Goal: Find specific page/section: Find specific page/section

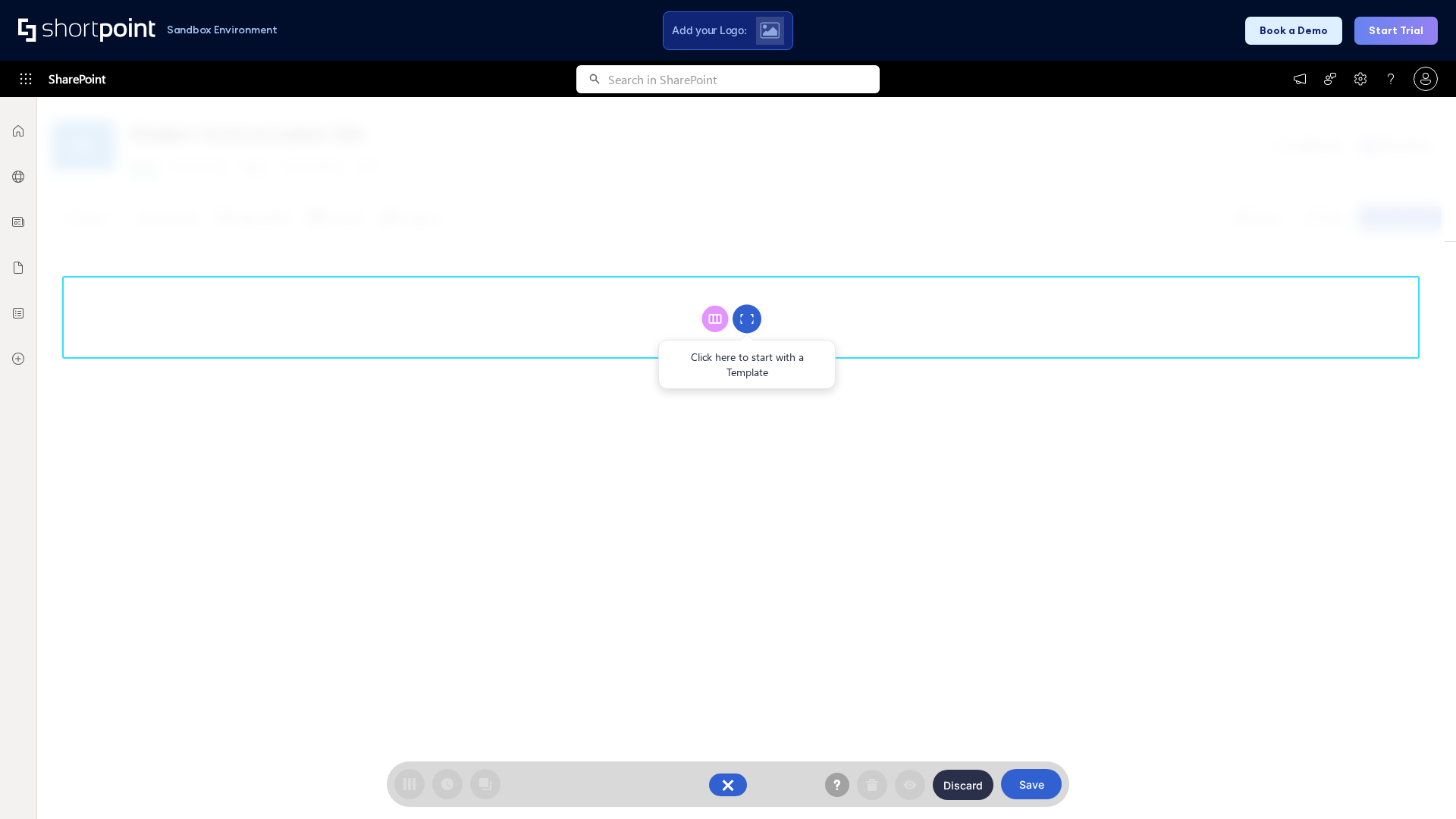
click at [747, 319] on circle at bounding box center [746, 319] width 29 height 29
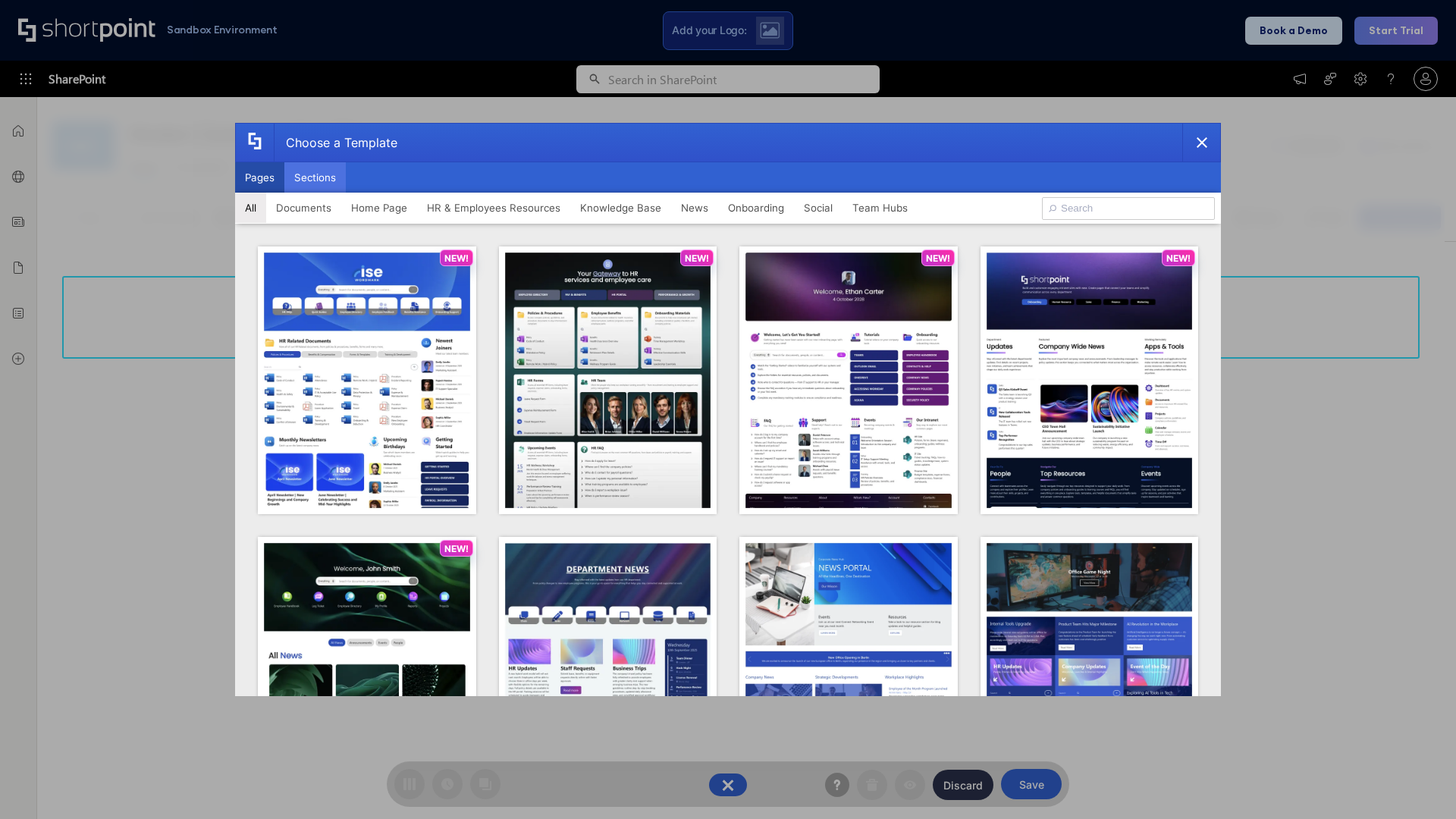
click at [314, 178] on button "Sections" at bounding box center [315, 178] width 62 height 30
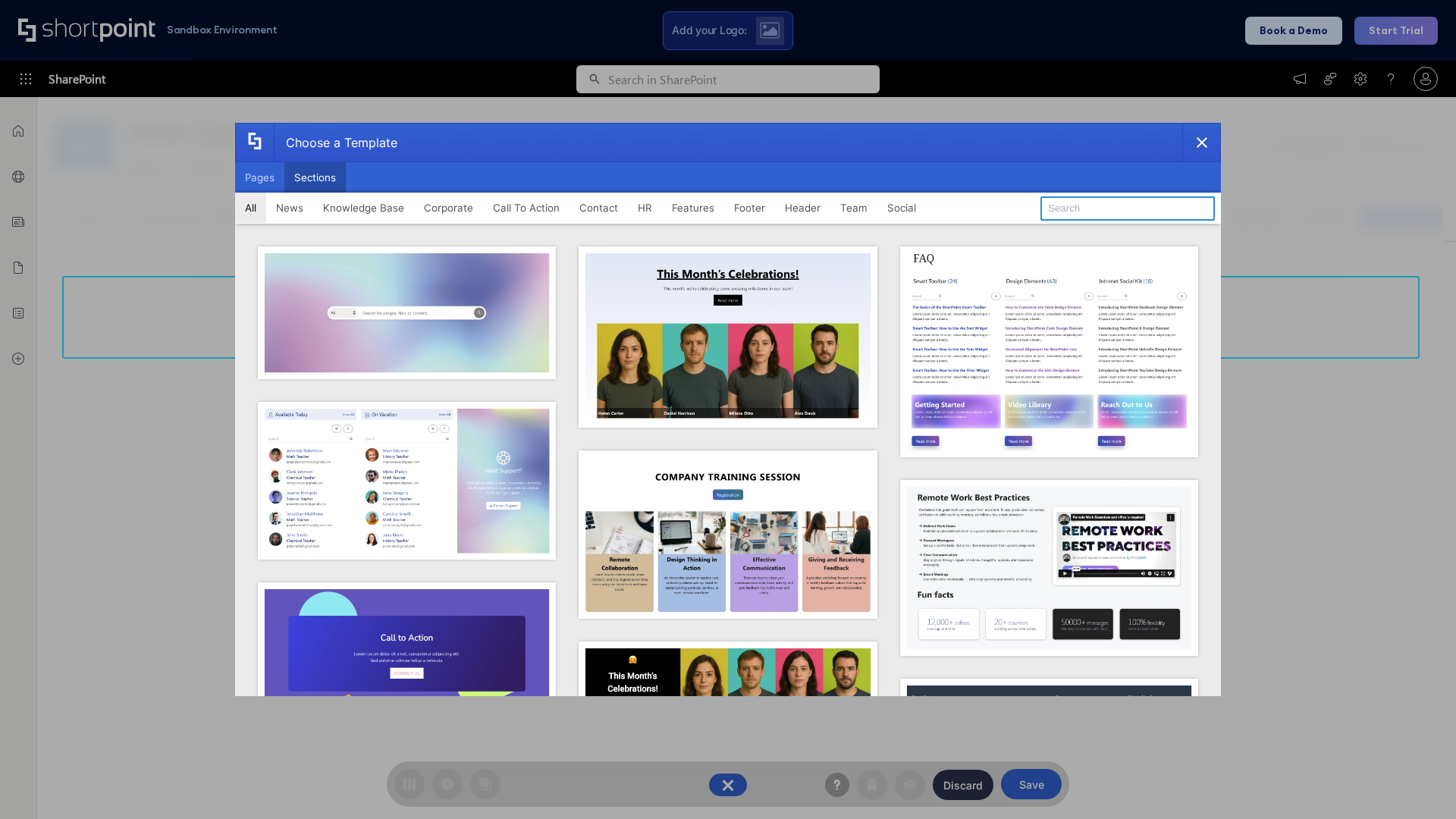
type input "Employee Spotlight 2"
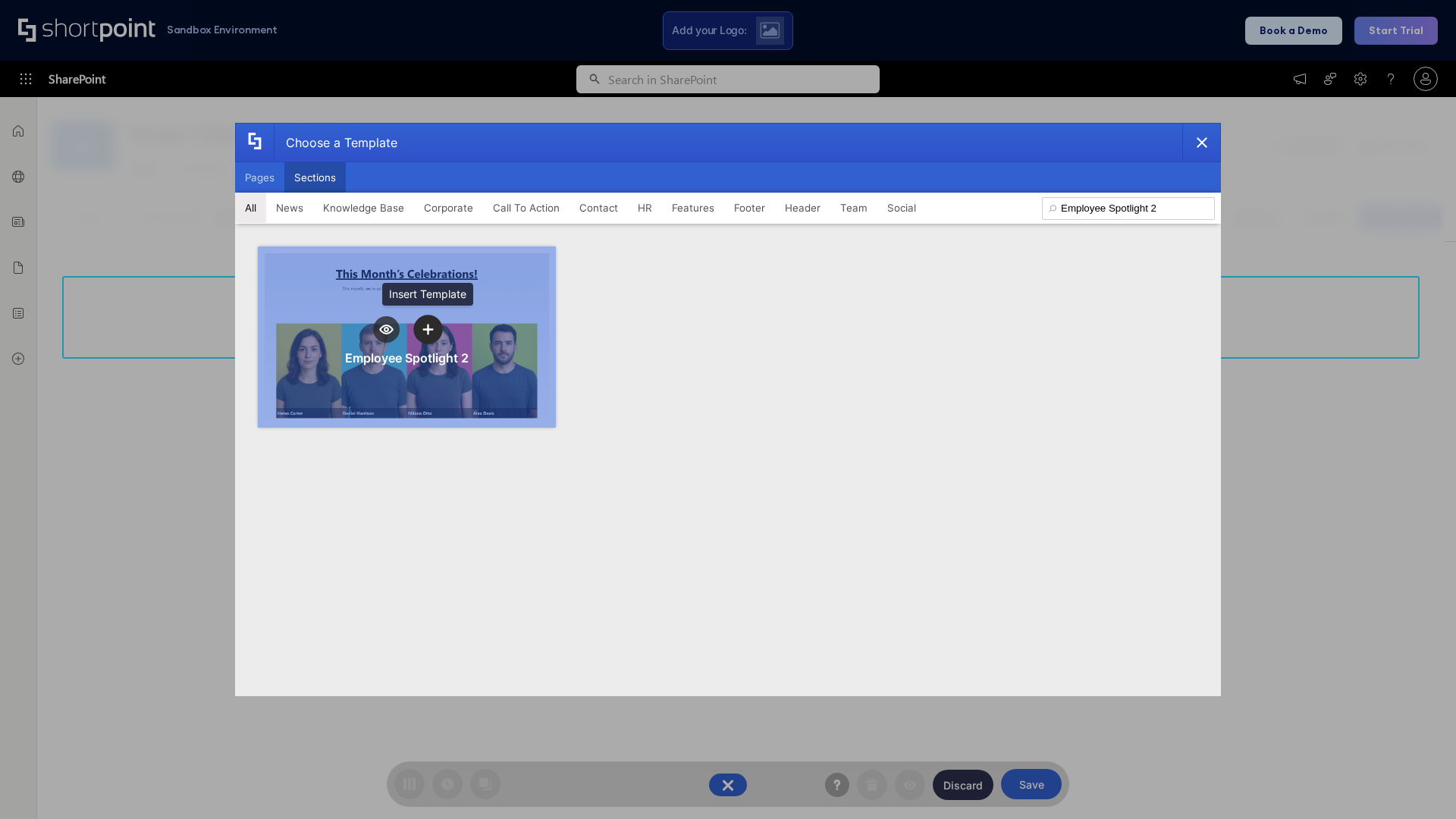
click at [427, 330] on icon "template selector" at bounding box center [427, 330] width 11 height 11
